Goal: Transaction & Acquisition: Download file/media

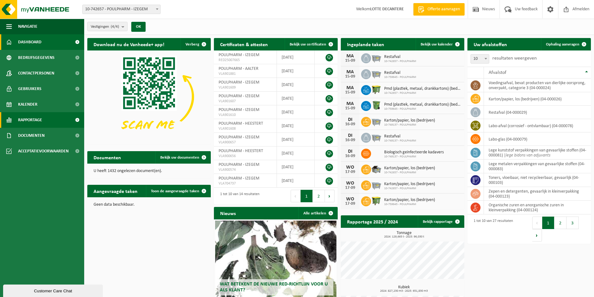
click at [43, 120] on link "Rapportage" at bounding box center [42, 120] width 84 height 16
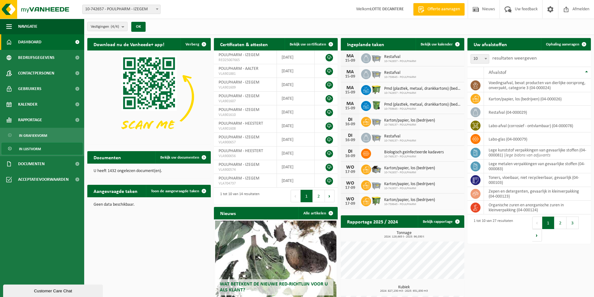
click at [31, 150] on span "In lijstvorm" at bounding box center [30, 149] width 22 height 12
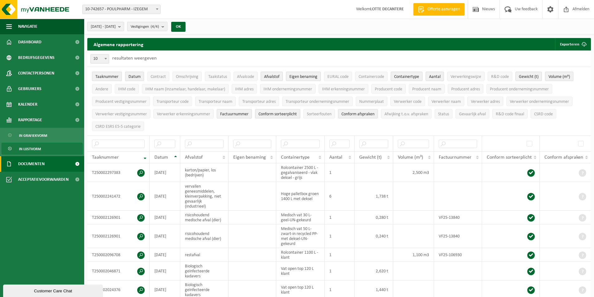
click at [61, 167] on link "Documenten" at bounding box center [42, 164] width 84 height 16
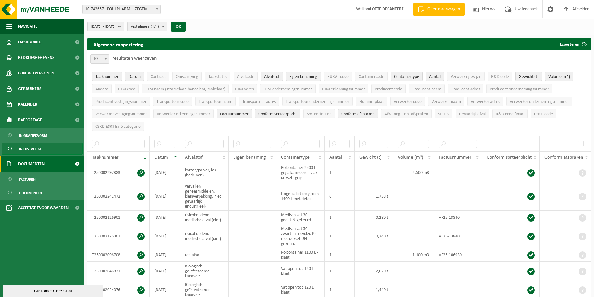
click at [41, 165] on span "Documenten" at bounding box center [31, 164] width 26 height 16
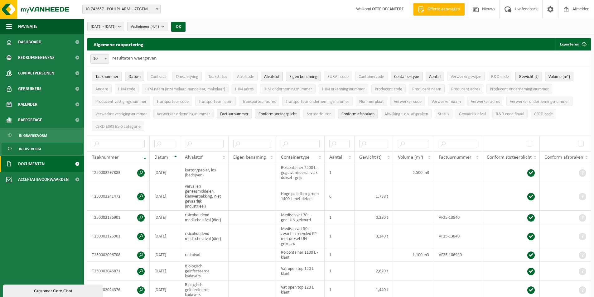
click at [60, 164] on link "Documenten" at bounding box center [42, 164] width 84 height 16
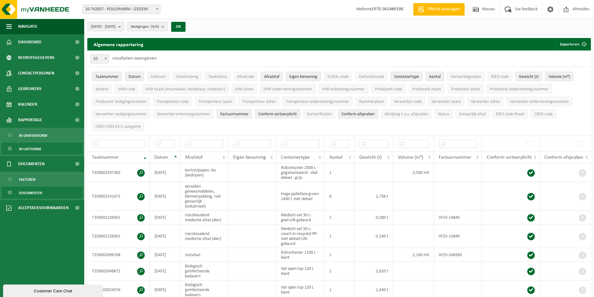
click at [27, 194] on span "Documenten" at bounding box center [30, 193] width 23 height 12
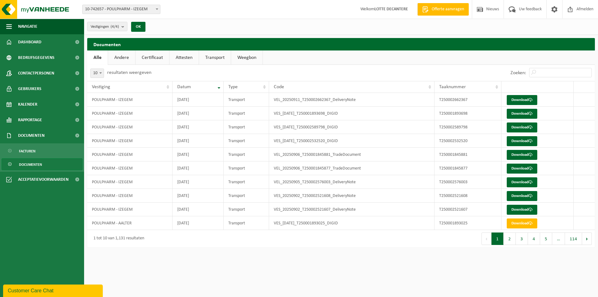
click at [150, 52] on link "Certificaat" at bounding box center [153, 57] width 34 height 14
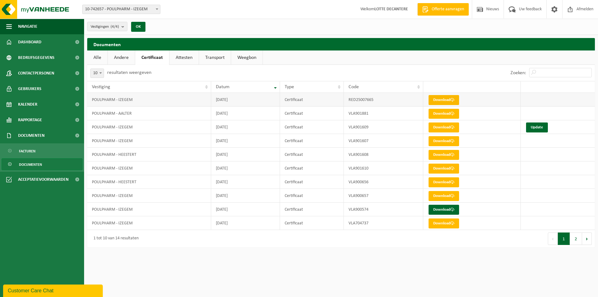
click at [445, 99] on link "Download" at bounding box center [444, 100] width 31 height 10
click at [448, 100] on link "Download" at bounding box center [444, 100] width 31 height 10
click at [445, 124] on link "Download" at bounding box center [444, 127] width 31 height 10
click at [31, 163] on span "Documenten" at bounding box center [30, 165] width 23 height 12
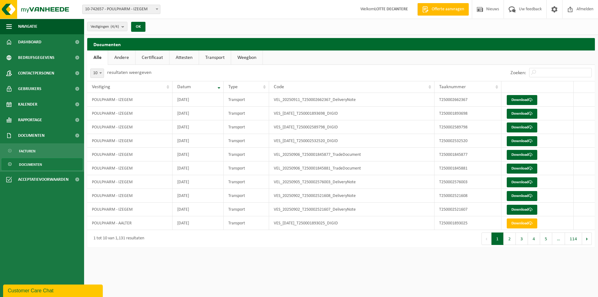
click at [182, 54] on link "Attesten" at bounding box center [183, 57] width 29 height 14
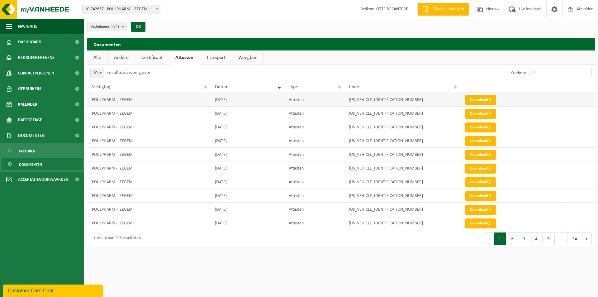
click at [485, 101] on link "Download" at bounding box center [480, 100] width 31 height 10
click at [483, 111] on link "Download" at bounding box center [480, 114] width 31 height 10
click at [475, 128] on link "Download" at bounding box center [480, 127] width 31 height 10
click at [484, 208] on link "Download" at bounding box center [480, 210] width 31 height 10
click at [479, 181] on link "Download" at bounding box center [480, 182] width 31 height 10
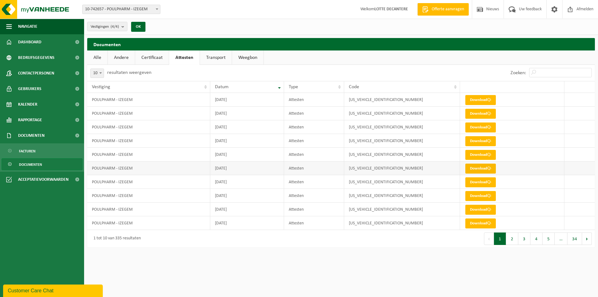
click at [478, 167] on link "Download" at bounding box center [480, 169] width 31 height 10
click at [341, 28] on div "Vestigingen (4/4) Alles selecteren Alles deselecteren POULPHARM - IZEGEM POULPH…" at bounding box center [341, 27] width 514 height 16
